Goal: Information Seeking & Learning: Learn about a topic

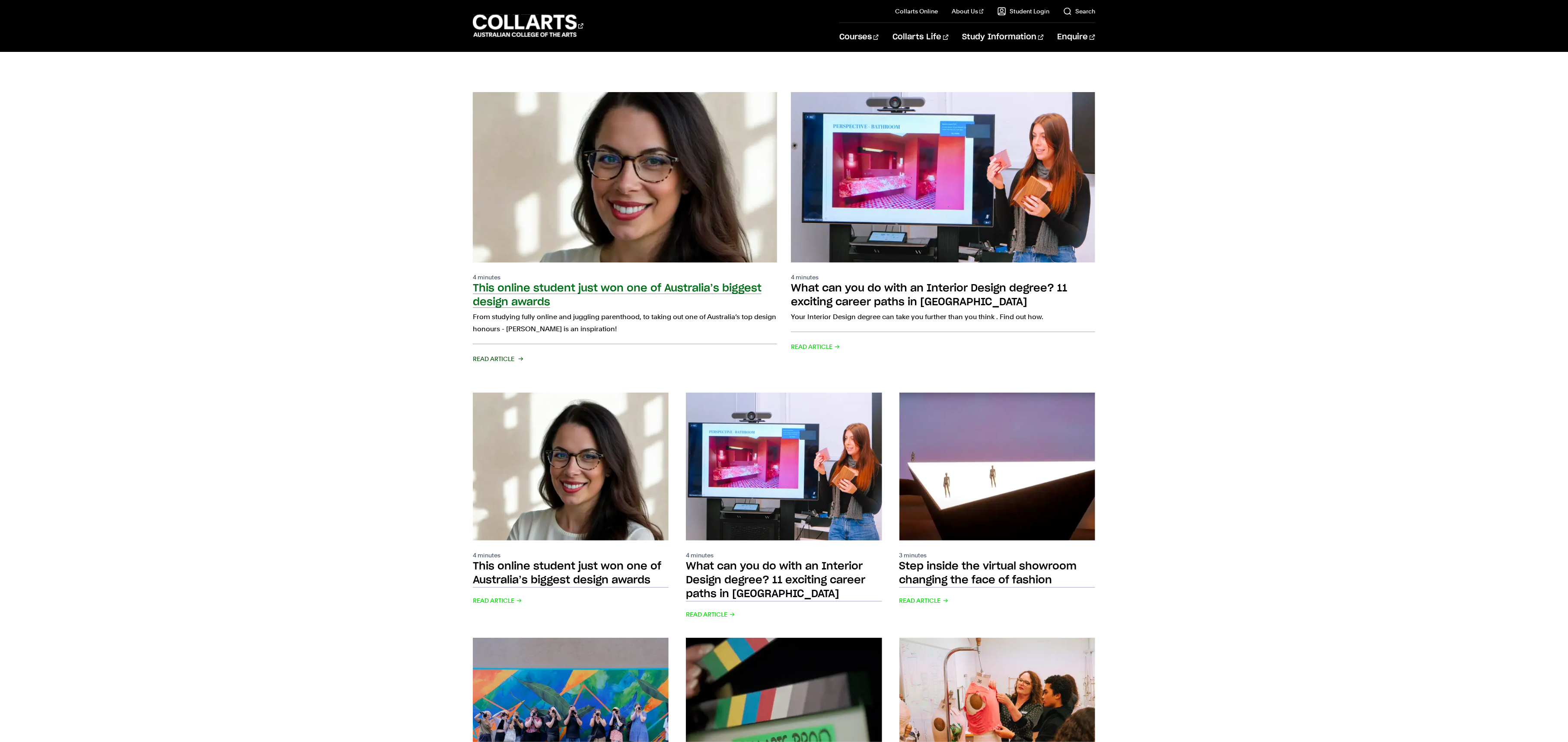
scroll to position [110, 0]
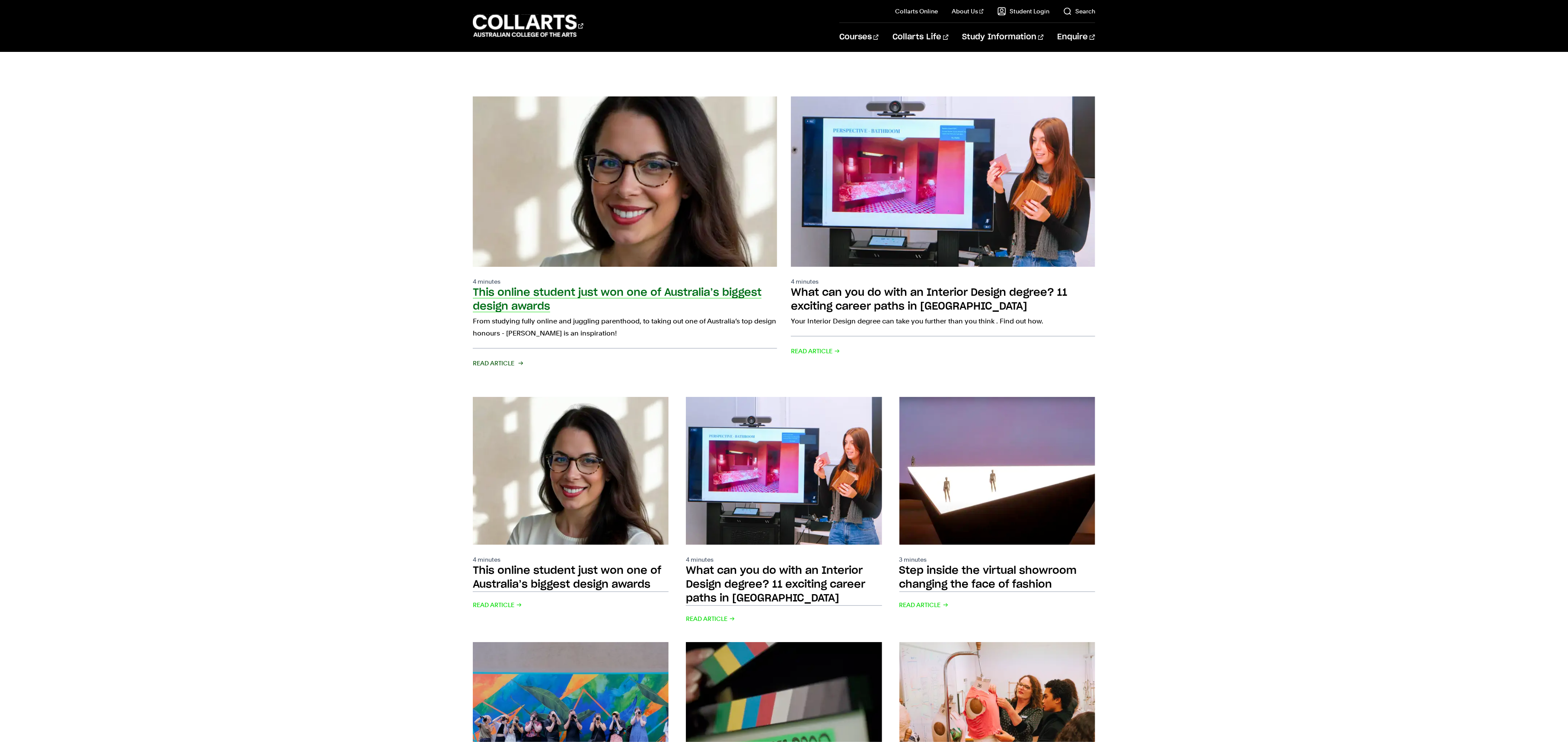
click at [629, 288] on div "4 minutes This online student just won one of Australia’s biggest design awards…" at bounding box center [625, 323] width 304 height 92
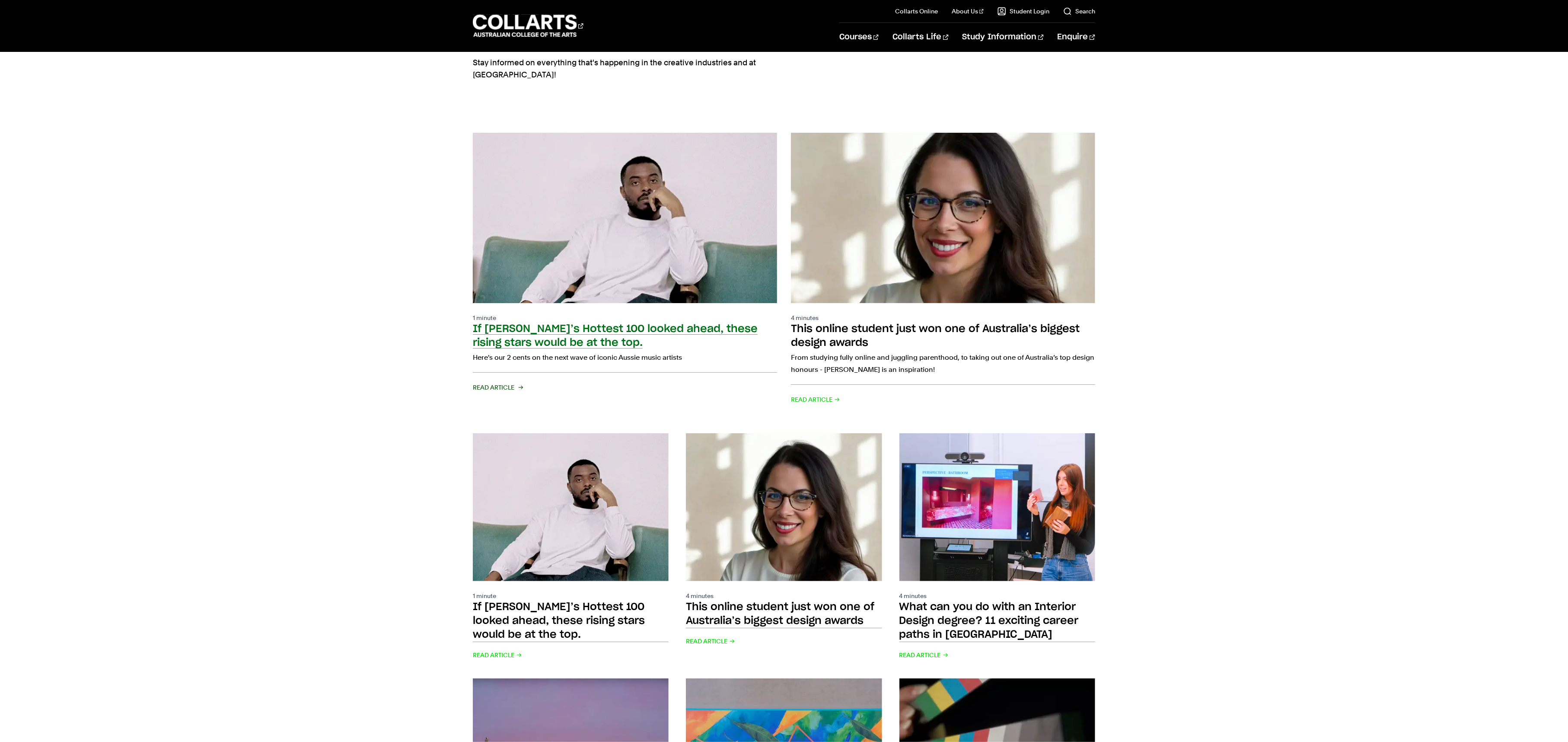
scroll to position [56, 0]
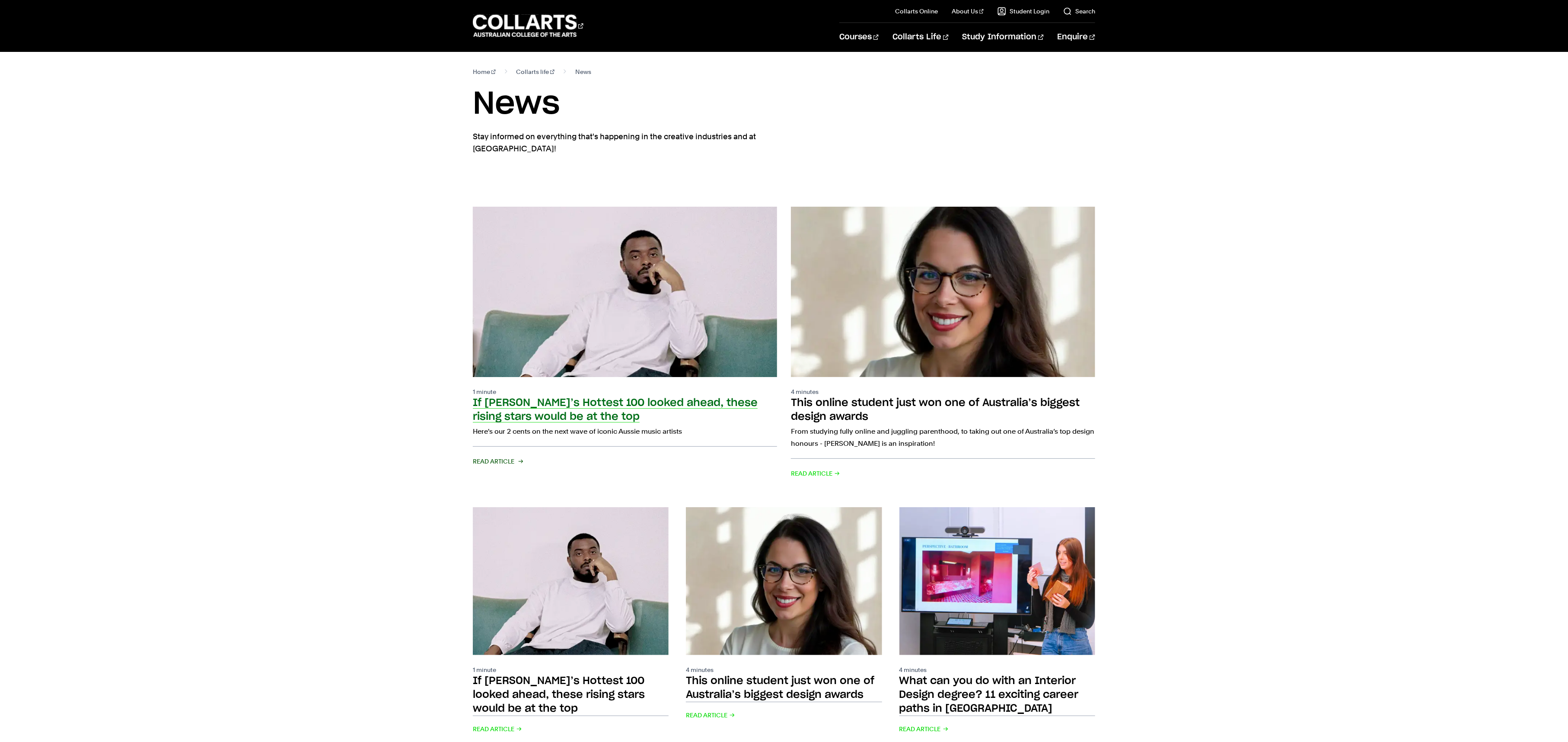
click at [657, 233] on img at bounding box center [625, 291] width 334 height 187
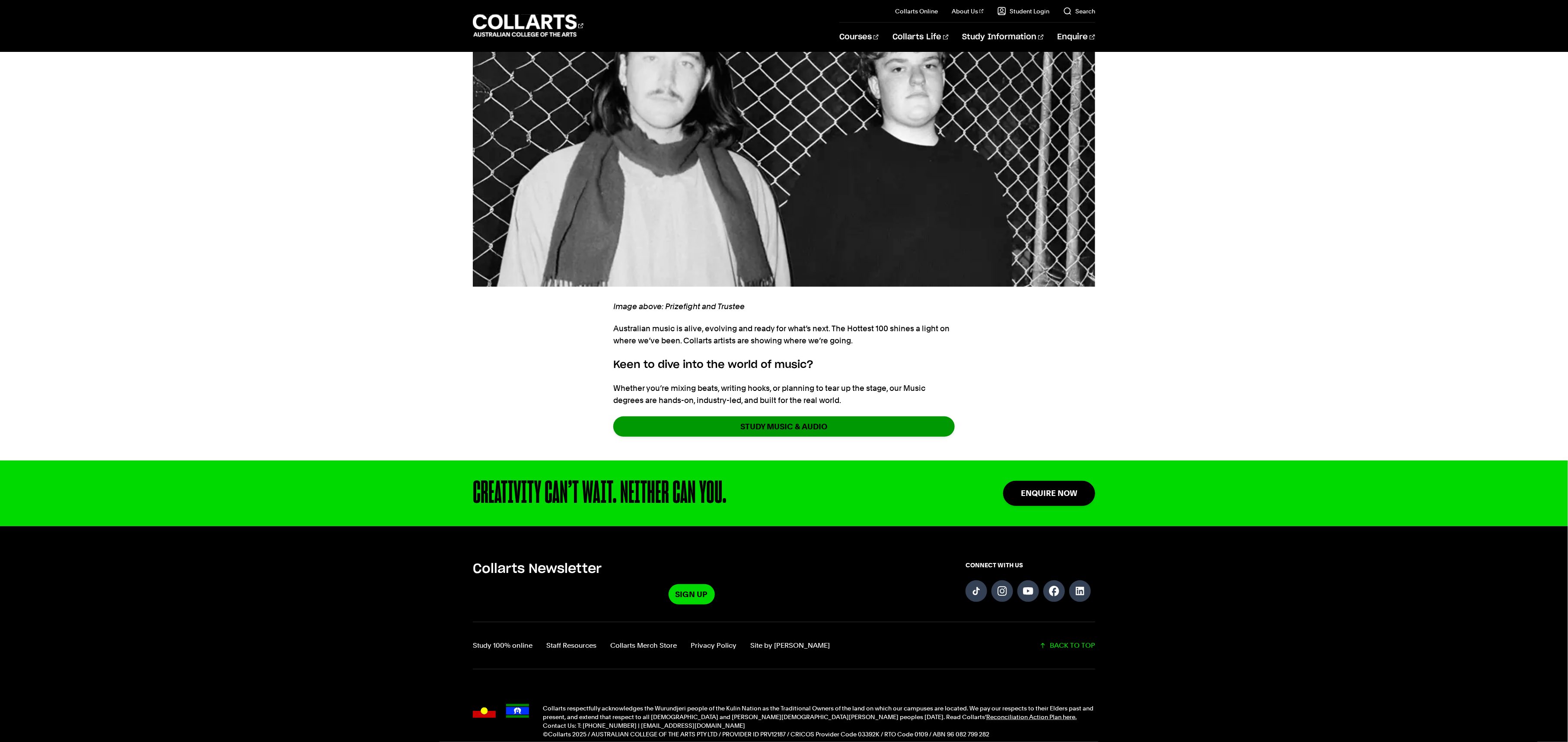
scroll to position [1525, 0]
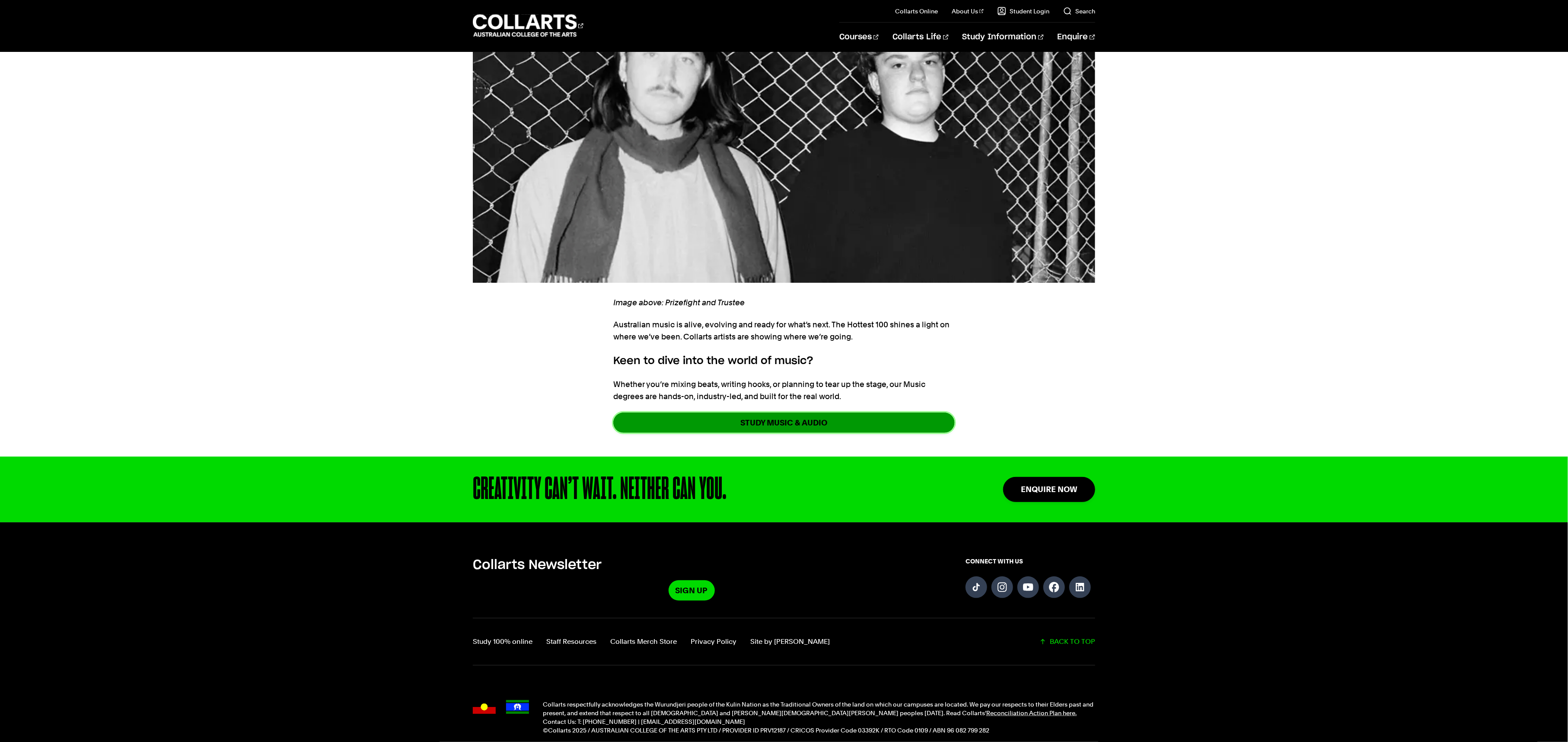
click at [837, 413] on link "STUDY MUSIC & AUDIO" at bounding box center [784, 422] width 342 height 20
click at [815, 184] on img at bounding box center [784, 143] width 622 height 280
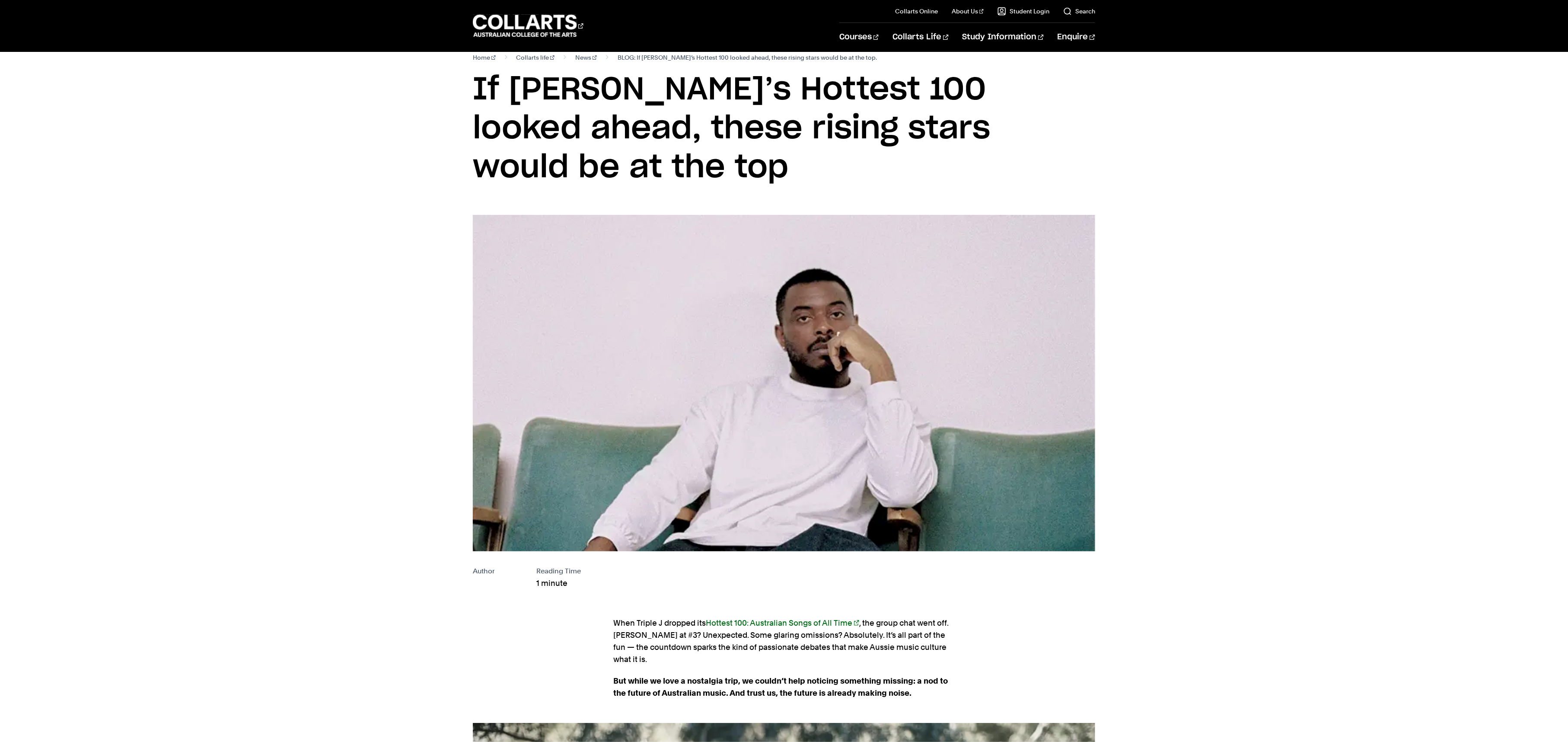
scroll to position [0, 0]
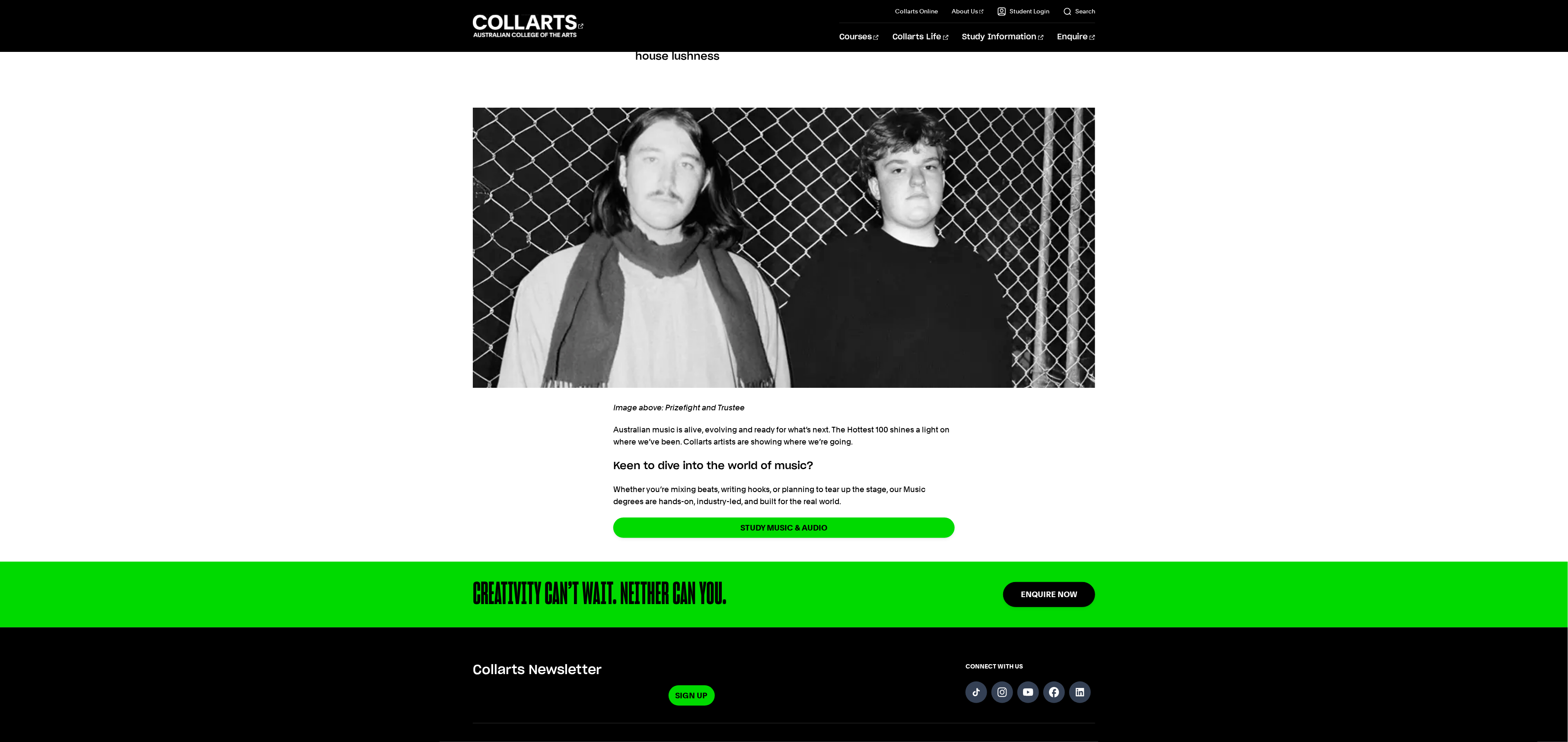
scroll to position [1719, 0]
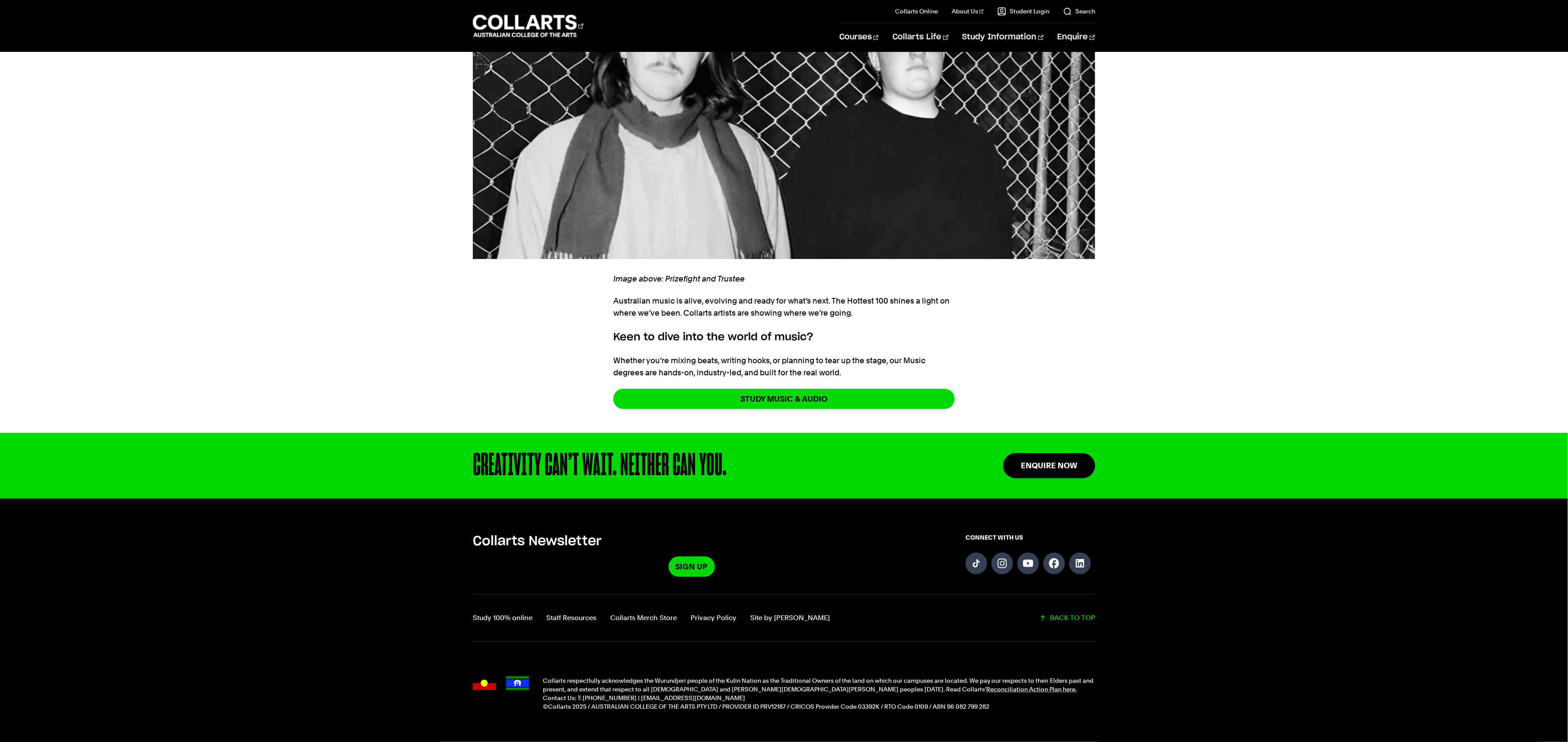
drag, startPoint x: 1267, startPoint y: 225, endPoint x: 1011, endPoint y: 91, distance: 288.9
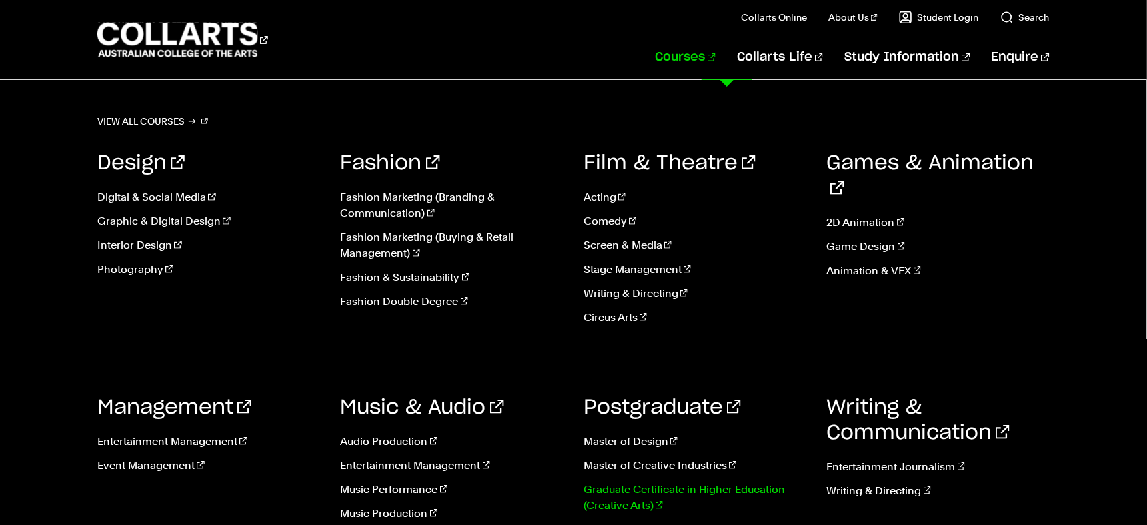
scroll to position [188, 0]
